Goal: Task Accomplishment & Management: Manage account settings

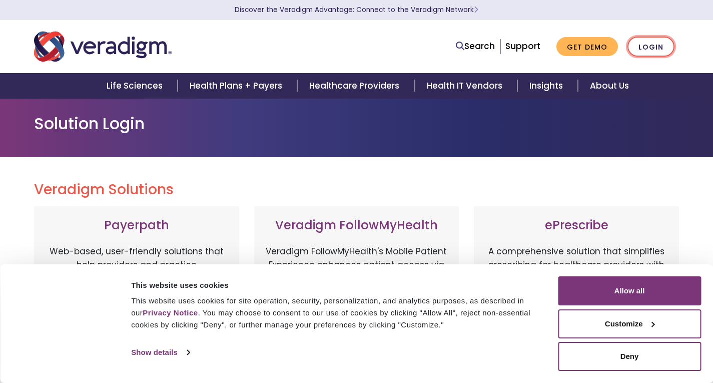
click at [655, 46] on link "Login" at bounding box center [650, 47] width 47 height 21
click at [657, 49] on link "Login" at bounding box center [650, 47] width 47 height 21
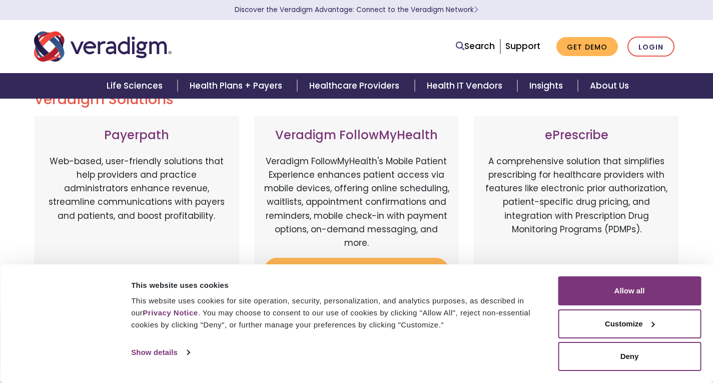
scroll to position [300, 0]
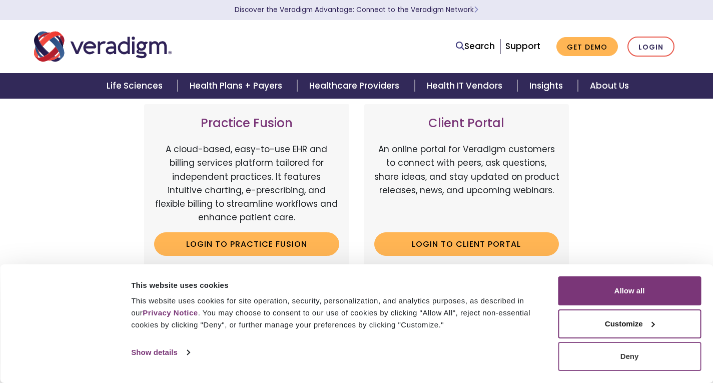
click at [642, 357] on button "Deny" at bounding box center [629, 356] width 143 height 29
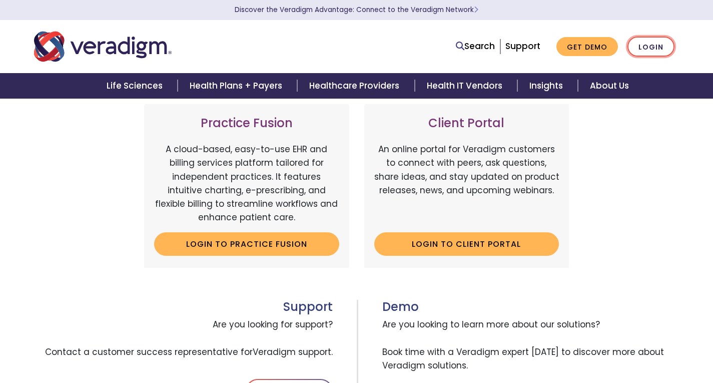
click at [641, 46] on link "Login" at bounding box center [650, 47] width 47 height 21
